Goal: Navigation & Orientation: Find specific page/section

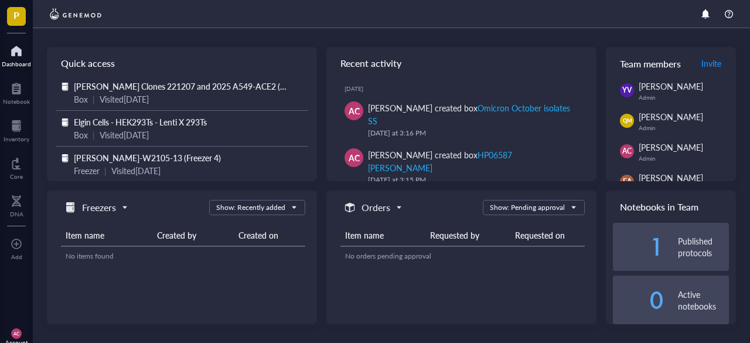
click at [16, 132] on div at bounding box center [17, 126] width 26 height 19
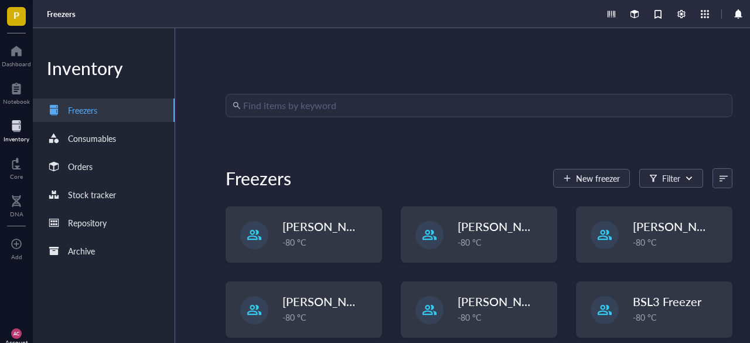
click at [502, 315] on div "-80 °C" at bounding box center [504, 317] width 92 height 13
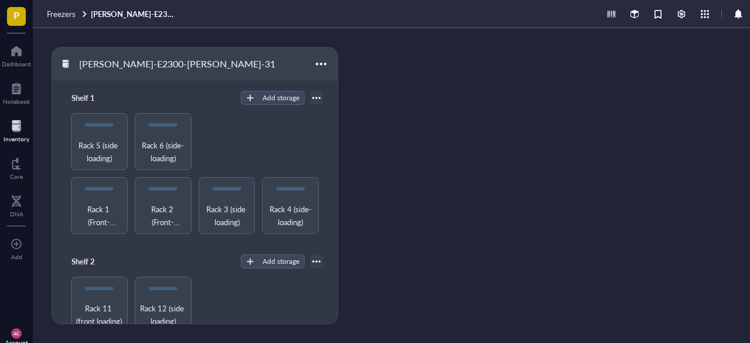
click at [322, 60] on div at bounding box center [321, 64] width 19 height 19
click at [317, 161] on div "Rack 1 (Front-loading) Rack 2 (Front-loading) Rack 3 (side loading) Rack 4 (sid…" at bounding box center [194, 173] width 257 height 121
click at [96, 145] on span "Rack 5 (side loading)" at bounding box center [99, 152] width 46 height 26
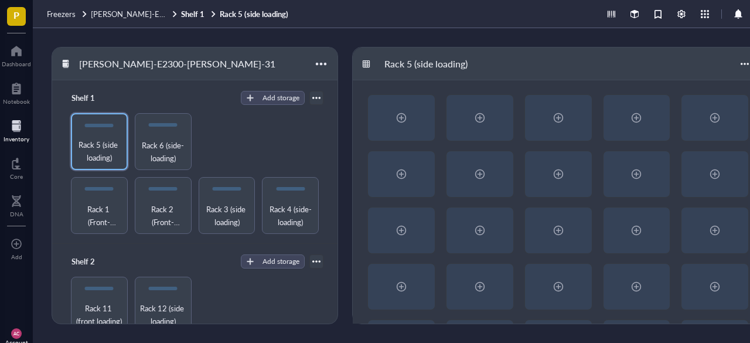
click at [156, 155] on span "Rack 6 (side-loading)" at bounding box center [163, 152] width 46 height 26
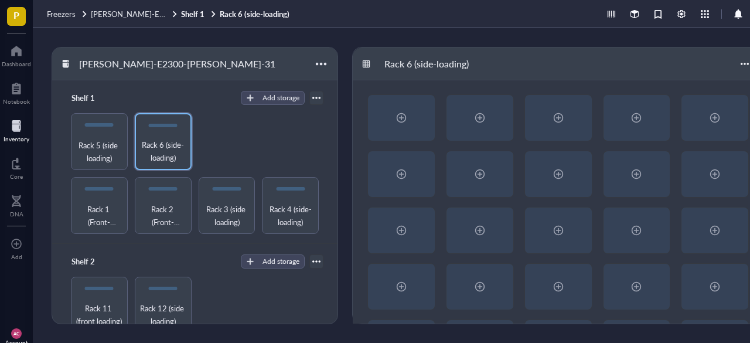
click at [91, 145] on span "Rack 5 (side loading)" at bounding box center [99, 152] width 46 height 26
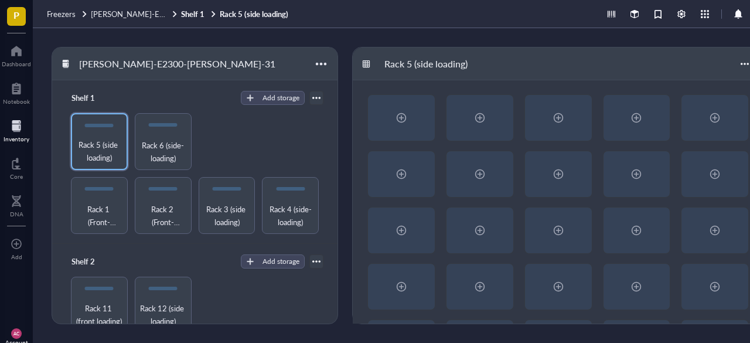
click at [155, 148] on span "Rack 6 (side-loading)" at bounding box center [163, 152] width 46 height 26
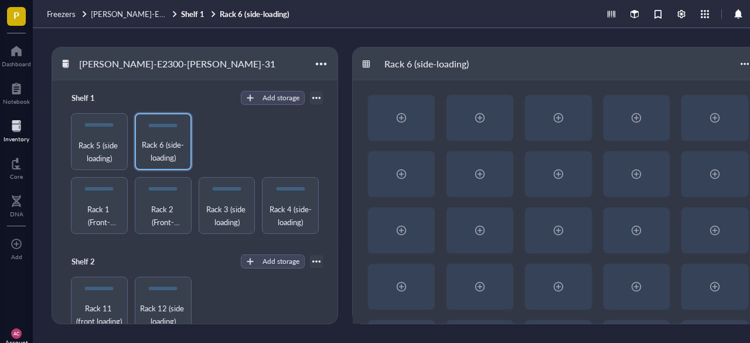
click at [106, 193] on div at bounding box center [115, 190] width 19 height 19
click at [96, 205] on span "Rack 1 (Front-loading)" at bounding box center [99, 216] width 46 height 26
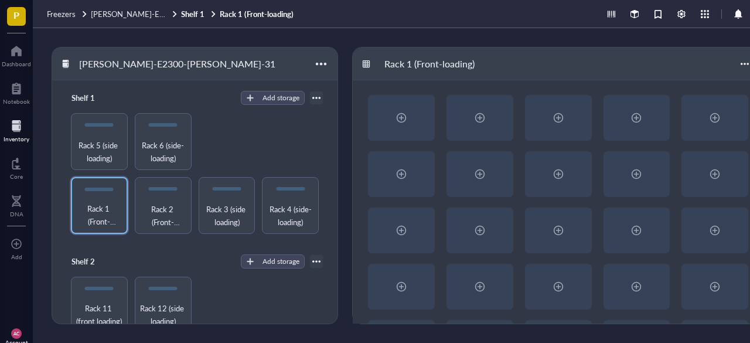
click at [148, 213] on span "Rack 2 (Front-loading)" at bounding box center [163, 216] width 46 height 26
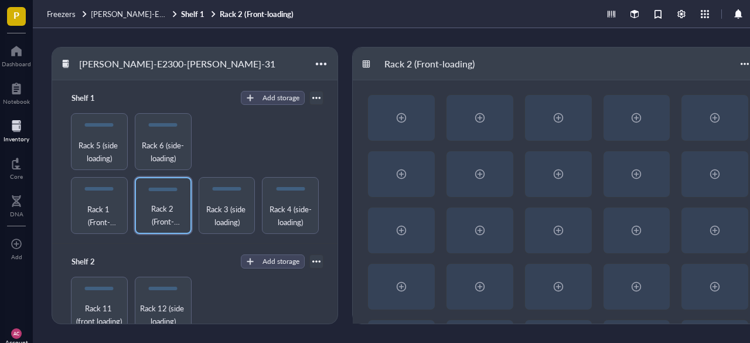
click at [204, 218] on span "Rack 3 (side loading)" at bounding box center [227, 216] width 46 height 26
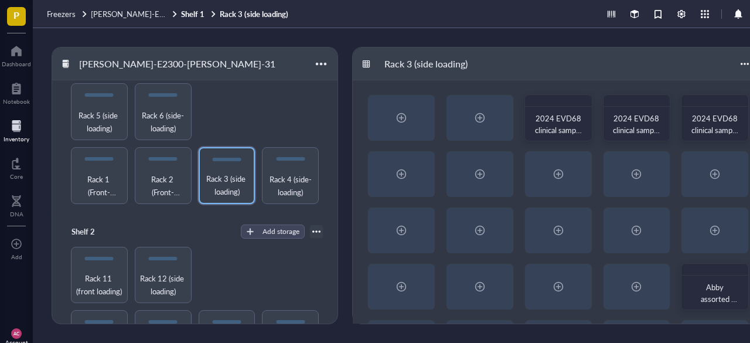
scroll to position [110, 0]
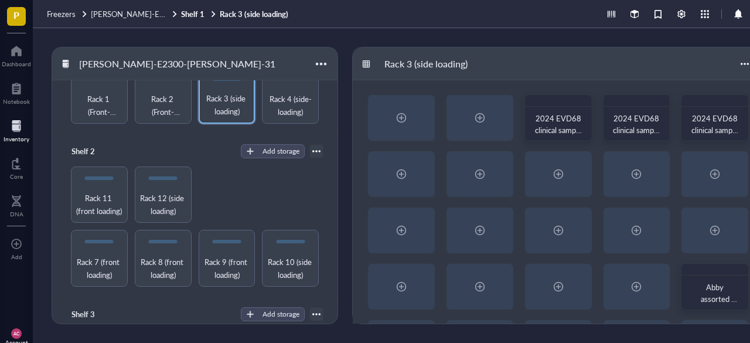
click at [152, 193] on span "Rack 12 (side loading)" at bounding box center [163, 205] width 46 height 26
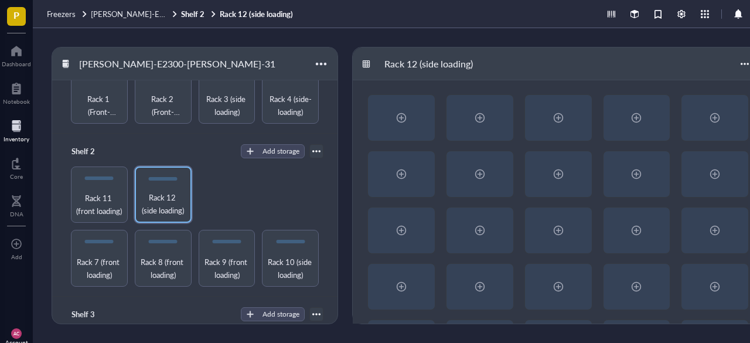
click at [114, 192] on span "Rack 11 (front loading)" at bounding box center [99, 205] width 46 height 26
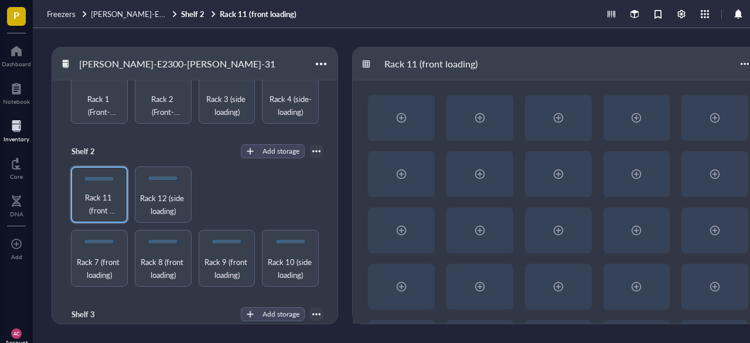
click at [167, 200] on span "Rack 12 (side loading)" at bounding box center [163, 205] width 46 height 26
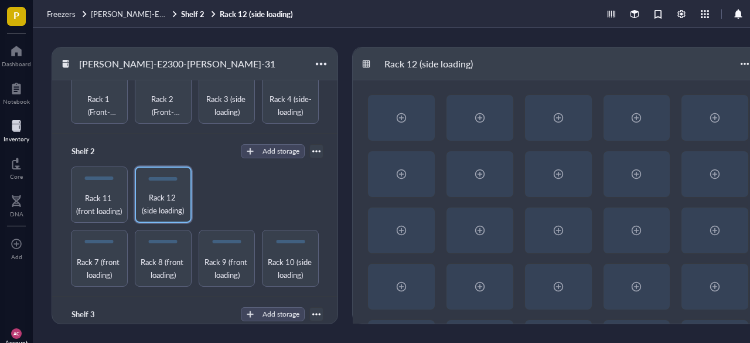
click at [263, 204] on div "Rack 7 (front loading) Rack 8 (front loading) Rack 9 (front loading) Rack 10 (s…" at bounding box center [194, 227] width 257 height 121
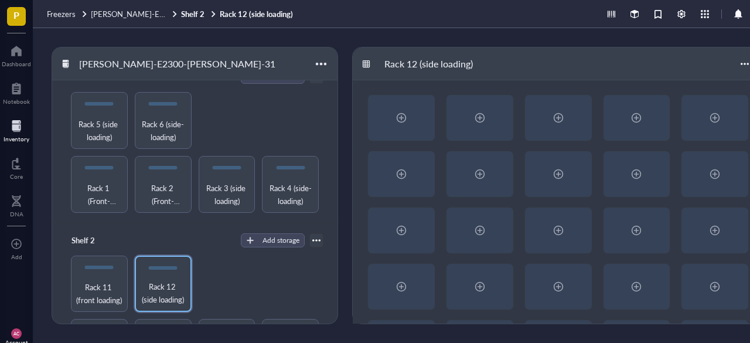
scroll to position [24, 0]
